Goal: Task Accomplishment & Management: Manage account settings

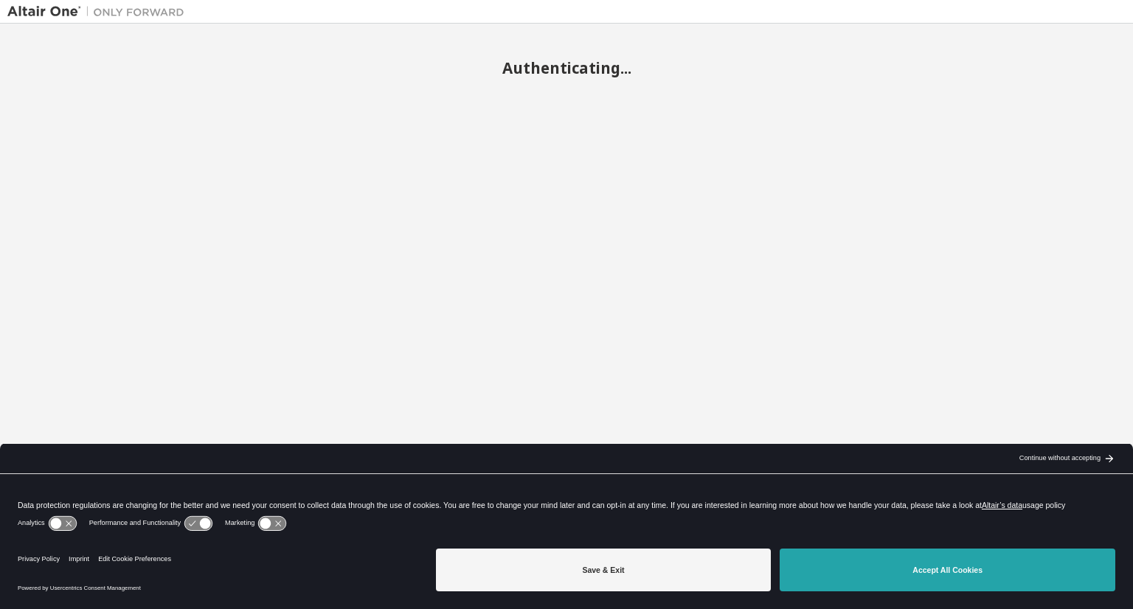
click at [929, 567] on button "Accept All Cookies" at bounding box center [948, 570] width 336 height 43
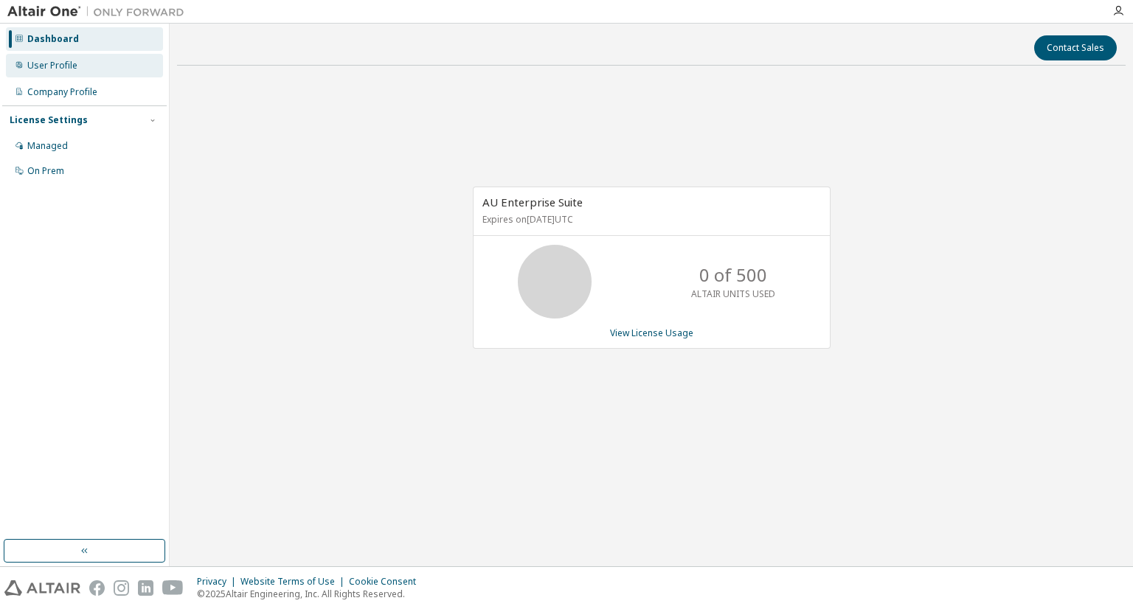
click at [58, 64] on div "User Profile" at bounding box center [52, 66] width 50 height 12
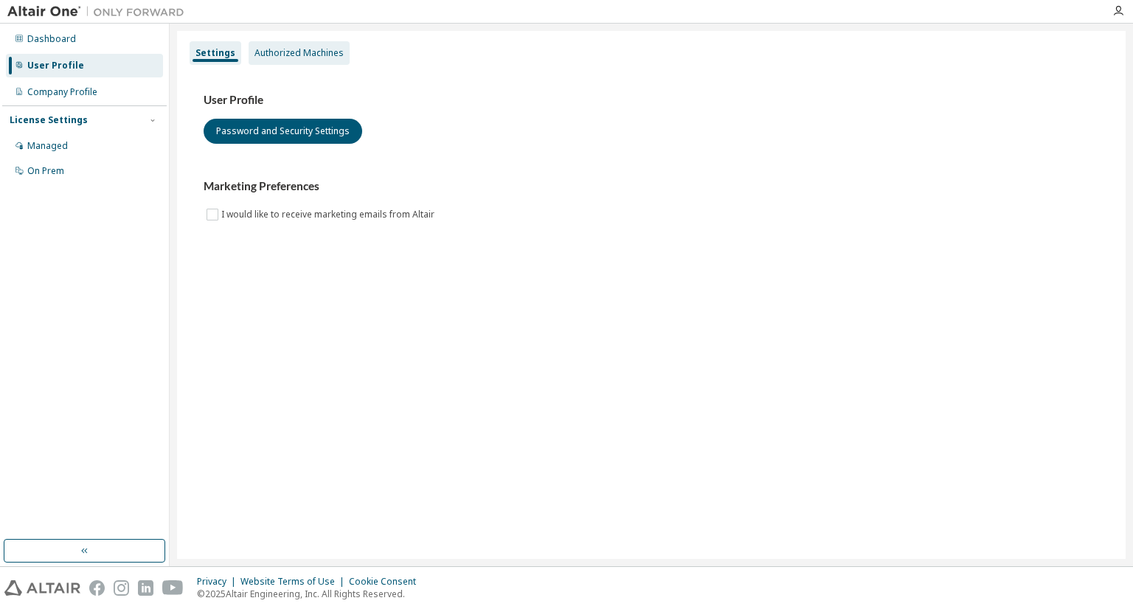
click at [324, 48] on div "Authorized Machines" at bounding box center [298, 53] width 89 height 12
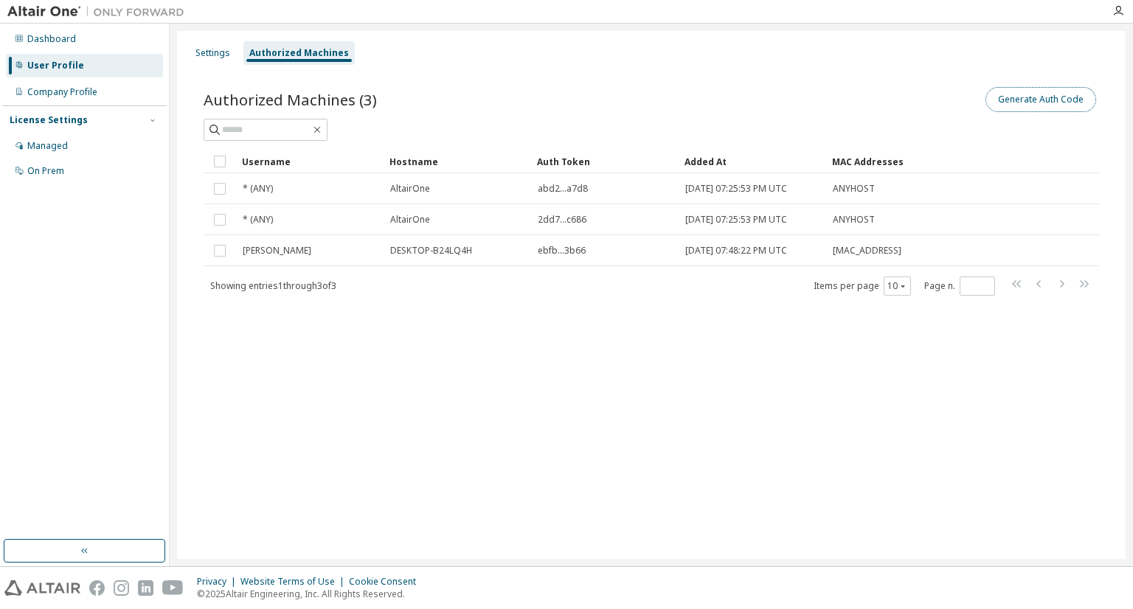
click at [1050, 92] on button "Generate Auth Code" at bounding box center [1041, 99] width 111 height 25
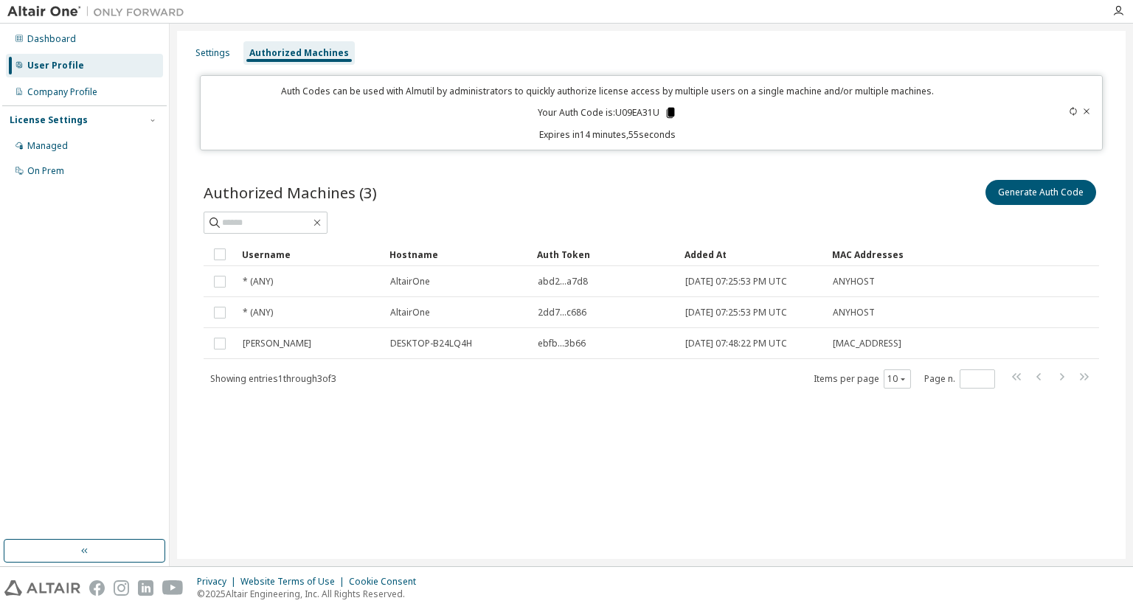
click at [665, 116] on icon at bounding box center [670, 112] width 13 height 13
